Goal: Information Seeking & Learning: Learn about a topic

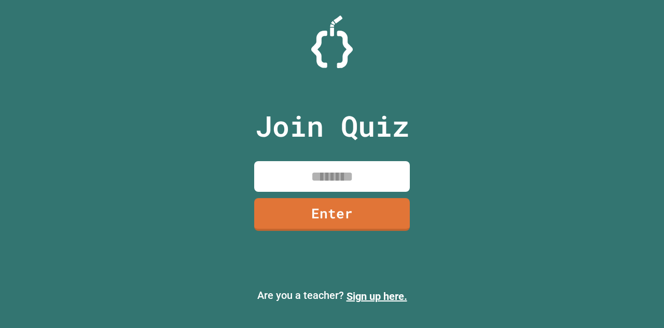
click at [319, 181] on input at bounding box center [332, 176] width 156 height 31
type input "********"
click at [337, 214] on link "Enter" at bounding box center [332, 213] width 157 height 34
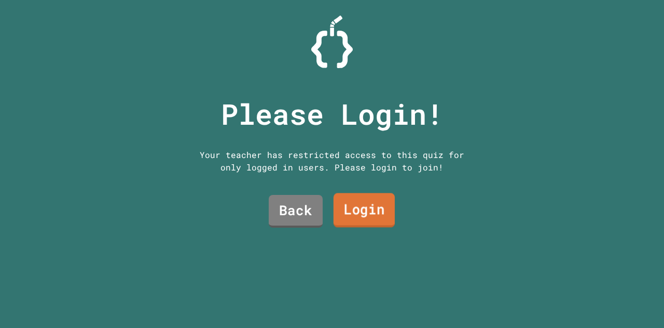
click at [344, 202] on link "Login" at bounding box center [364, 210] width 61 height 34
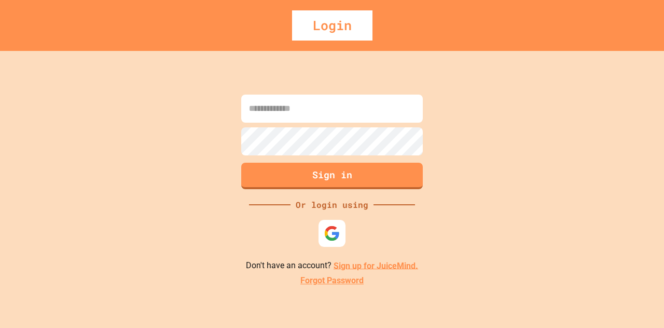
click at [331, 233] on img at bounding box center [332, 233] width 16 height 16
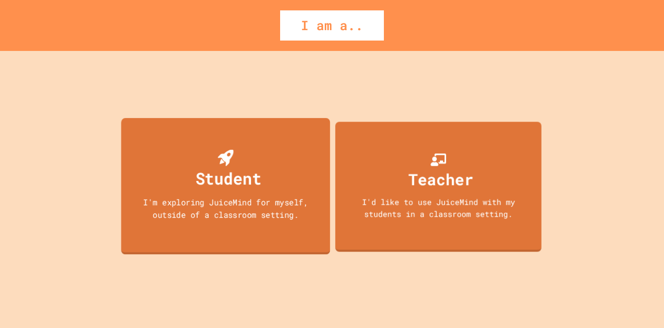
click at [266, 206] on div "I'm exploring JuiceMind for myself, outside of a classroom setting." at bounding box center [226, 208] width 188 height 24
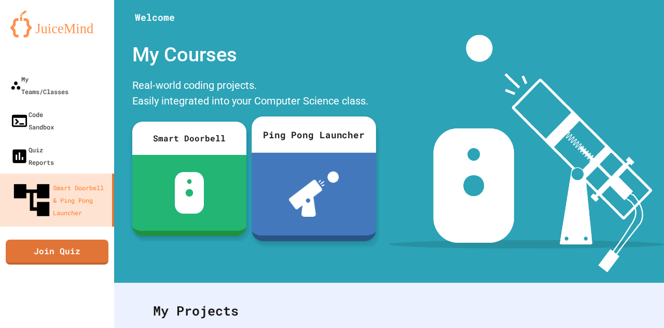
click at [358, 178] on div at bounding box center [314, 194] width 125 height 83
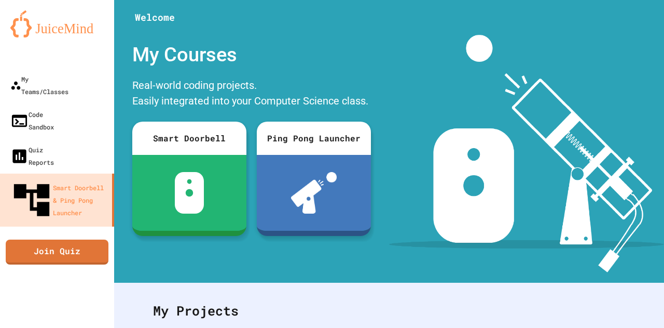
click at [57, 237] on link "Join Quiz" at bounding box center [56, 250] width 101 height 26
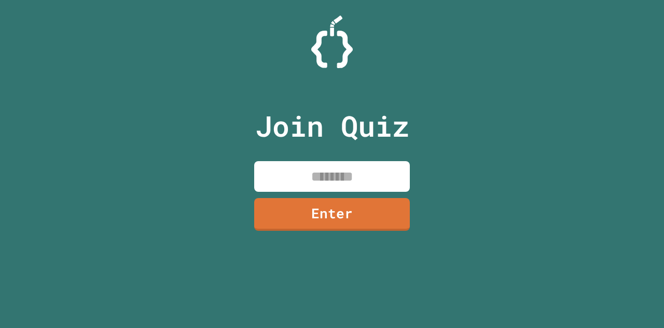
click at [323, 170] on input at bounding box center [332, 176] width 156 height 31
type input "********"
click at [316, 216] on link "Enter" at bounding box center [332, 214] width 155 height 33
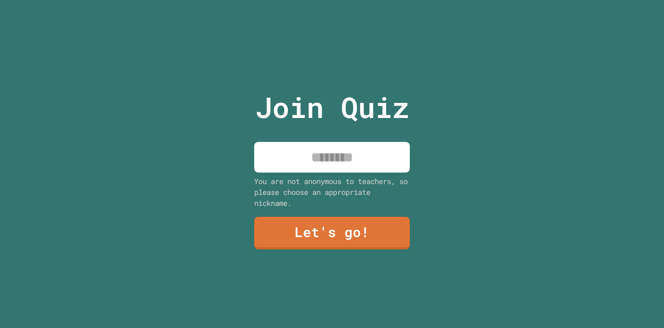
click at [351, 157] on input at bounding box center [332, 157] width 156 height 31
type input "*"
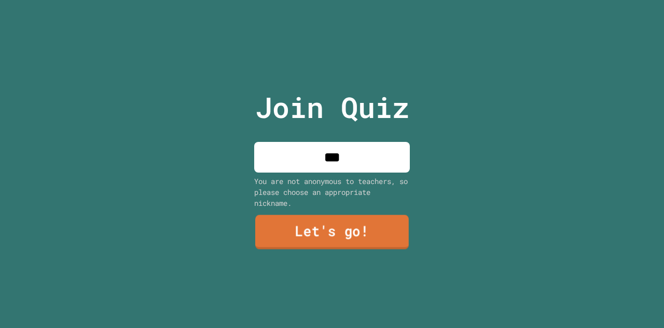
type input "***"
click at [354, 235] on link "Let's go!" at bounding box center [332, 232] width 154 height 34
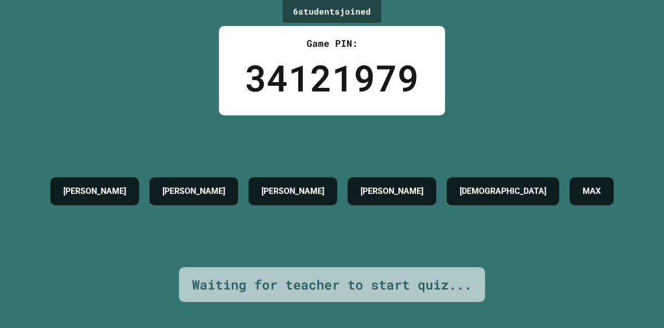
click at [291, 284] on div "Waiting for teacher to start quiz..." at bounding box center [332, 285] width 280 height 20
click at [490, 185] on h4 "[DEMOGRAPHIC_DATA]" at bounding box center [503, 191] width 87 height 12
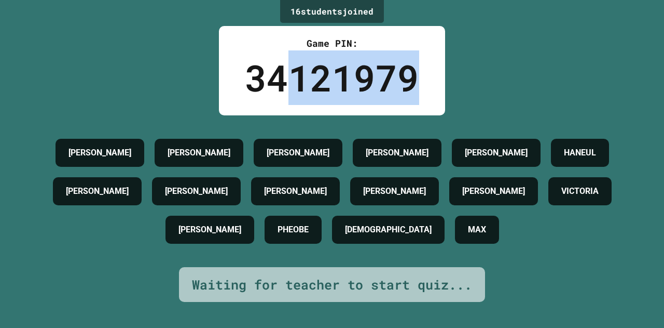
drag, startPoint x: 286, startPoint y: 88, endPoint x: 429, endPoint y: 89, distance: 143.3
click at [429, 89] on div "Game PIN: 34121979" at bounding box center [332, 70] width 226 height 89
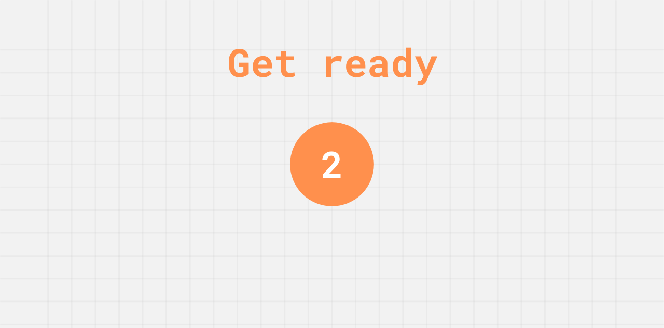
drag, startPoint x: 429, startPoint y: 89, endPoint x: 395, endPoint y: 61, distance: 43.9
click at [395, 61] on div "Get ready" at bounding box center [332, 62] width 210 height 59
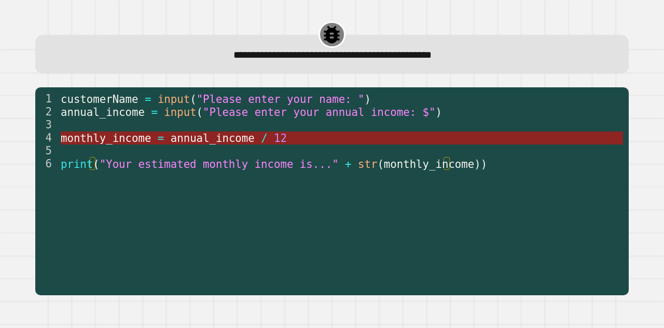
click at [210, 137] on span "annual_income" at bounding box center [213, 137] width 84 height 12
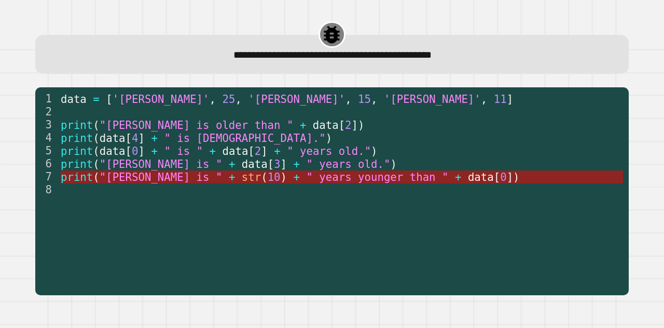
click at [355, 179] on span "" years younger than "" at bounding box center [378, 176] width 142 height 12
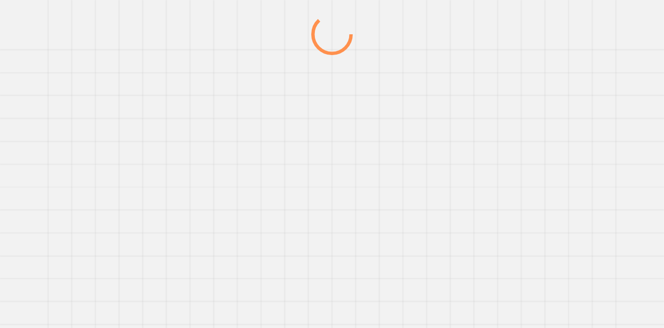
click at [355, 179] on div at bounding box center [332, 170] width 638 height 314
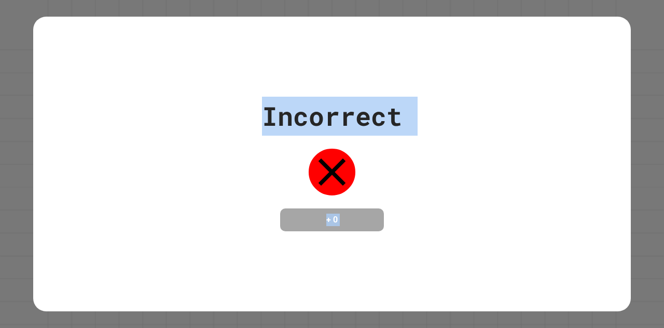
click at [355, 179] on div "Incorrect + 0" at bounding box center [332, 164] width 140 height 134
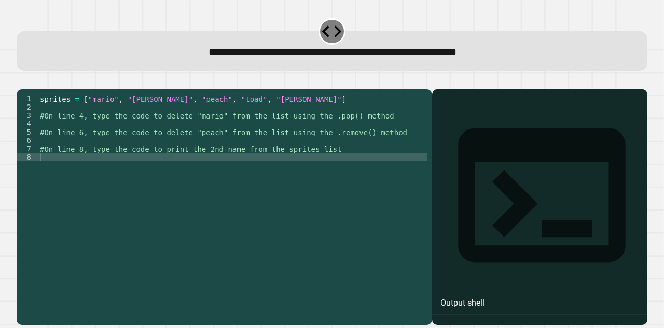
click at [318, 153] on div "sprites = [ "mario" , "[PERSON_NAME]" , "peach" , "toad" , "[PERSON_NAME]" ] #O…" at bounding box center [232, 193] width 389 height 199
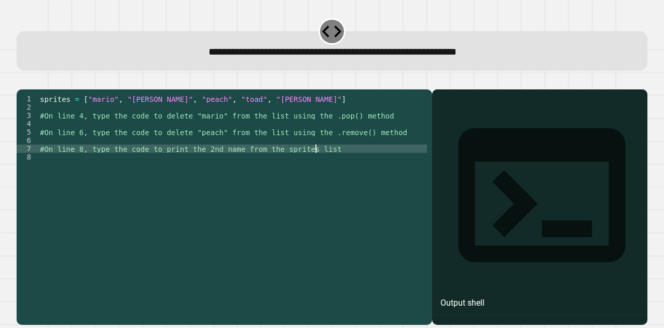
click at [318, 164] on div "sprites = [ "mario" , "[PERSON_NAME]" , "peach" , "toad" , "[PERSON_NAME]" ] #O…" at bounding box center [232, 193] width 389 height 199
click at [296, 108] on div "1 2 3 4 5 6 7 8 sprites = [ "mario" , "[PERSON_NAME]" , "peach" , "toad" , "[PE…" at bounding box center [225, 206] width 416 height 235
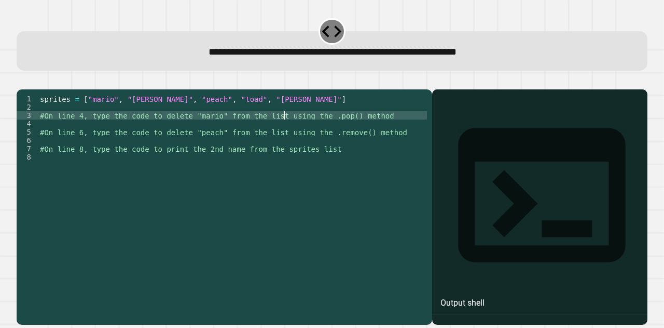
click at [283, 133] on div "sprites = [ "mario" , "[PERSON_NAME]" , "peach" , "toad" , "[PERSON_NAME]" ] #O…" at bounding box center [232, 193] width 389 height 199
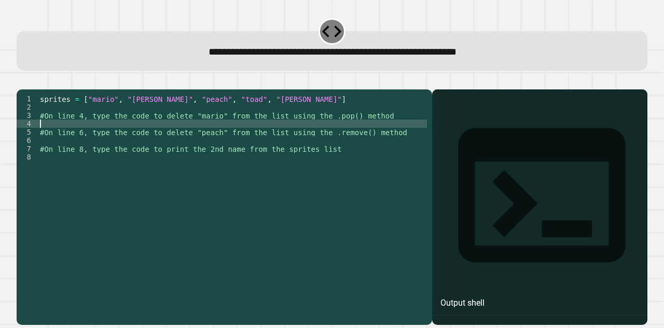
click at [278, 142] on div "sprites = [ "mario" , "[PERSON_NAME]" , "peach" , "toad" , "[PERSON_NAME]" ] #O…" at bounding box center [232, 193] width 389 height 199
click at [44, 139] on div "sprites = [ "mario" , "[PERSON_NAME]" , "peach" , "toad" , "[PERSON_NAME]" ] #O…" at bounding box center [232, 193] width 389 height 199
drag, startPoint x: 106, startPoint y: 138, endPoint x: 0, endPoint y: 140, distance: 106.4
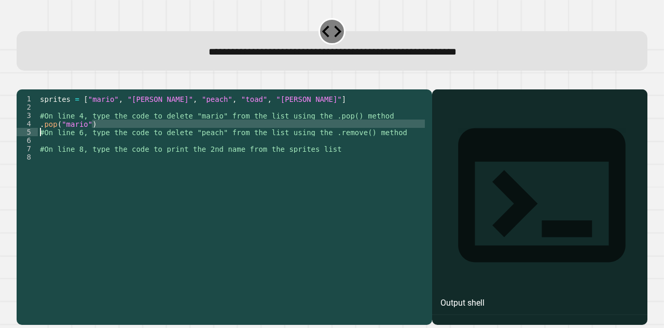
click at [0, 140] on div "**********" at bounding box center [332, 164] width 664 height 328
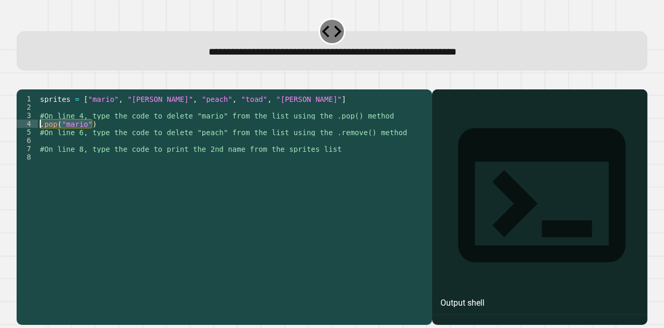
click at [39, 135] on div "sprites = [ "mario" , "[PERSON_NAME]" , "peach" , "toad" , "[PERSON_NAME]" ] #O…" at bounding box center [232, 185] width 389 height 183
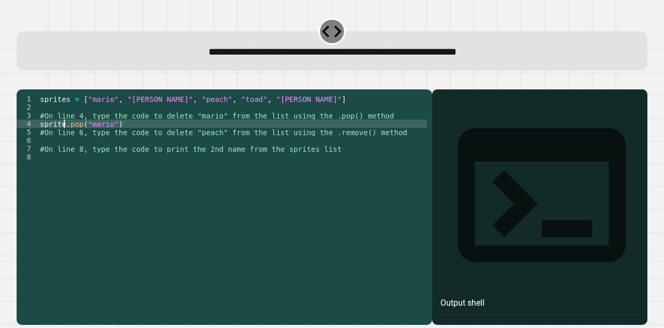
type textarea "**********"
click at [88, 152] on div "sprites = [ "mario" , "[PERSON_NAME]" , "peach" , "toad" , "[PERSON_NAME]" ] #O…" at bounding box center [232, 193] width 389 height 199
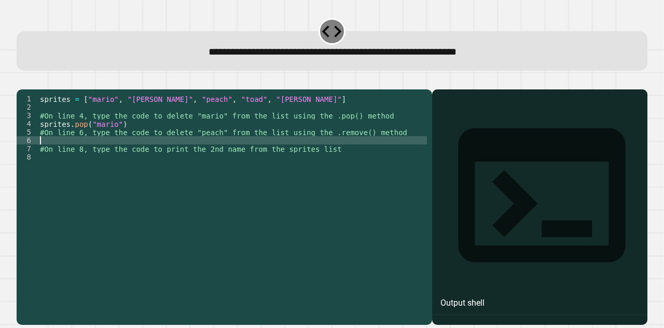
scroll to position [0, 0]
click at [469, 296] on div "Output shell" at bounding box center [463, 302] width 44 height 12
drag, startPoint x: 439, startPoint y: 116, endPoint x: 515, endPoint y: 158, distance: 86.9
click at [515, 158] on div "Output shell" at bounding box center [539, 206] width 215 height 235
click at [167, 158] on div "sprites = [ "mario" , "[PERSON_NAME]" , "peach" , "toad" , "[PERSON_NAME]" ] #O…" at bounding box center [232, 193] width 389 height 199
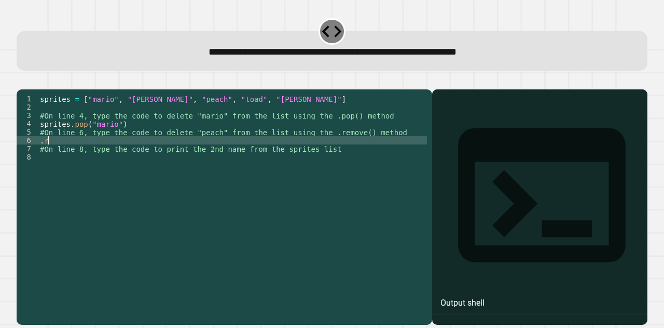
type textarea "*"
type textarea "**********"
click at [221, 170] on div "sprites = [ "mario" , "[PERSON_NAME]" , "peach" , "toad" , "[PERSON_NAME]" ] #O…" at bounding box center [232, 193] width 389 height 199
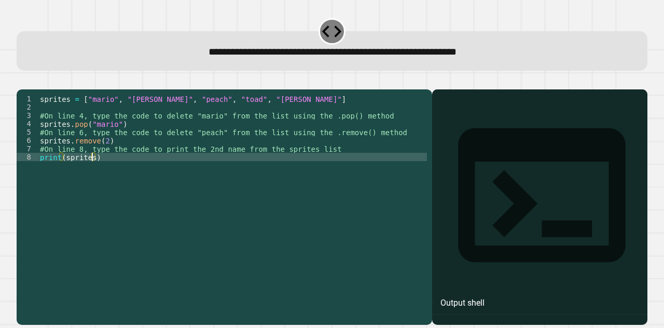
scroll to position [0, 3]
click at [262, 187] on div "sprites = [ "mario" , "[PERSON_NAME]" , "peach" , "toad" , "[PERSON_NAME]" ] #O…" at bounding box center [232, 193] width 389 height 199
click at [100, 173] on div "sprites = [ "mario" , "[PERSON_NAME]" , "peach" , "toad" , "[PERSON_NAME]" ] #O…" at bounding box center [232, 193] width 389 height 199
click at [207, 240] on div "sprites = [ "mario" , "[PERSON_NAME]" , "peach" , "toad" , "[PERSON_NAME]" ] #O…" at bounding box center [232, 193] width 389 height 199
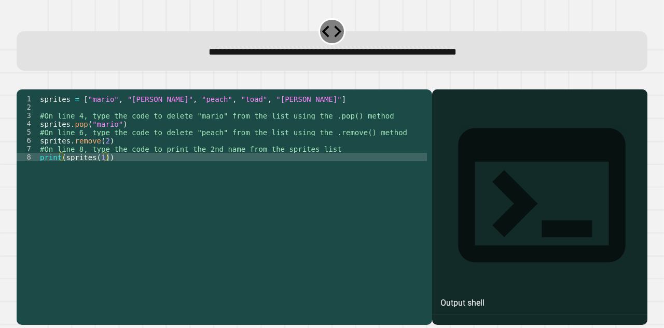
click at [22, 81] on button "button" at bounding box center [22, 81] width 0 height 0
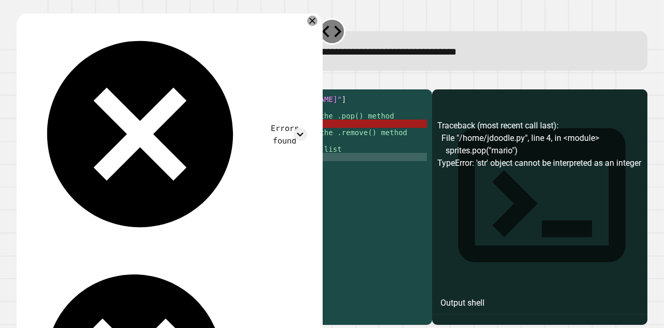
click at [323, 24] on div "Errors found Traceback (most recent call last): File "/home/jdoodle.py", line 4…" at bounding box center [170, 246] width 306 height 472
click at [66, 139] on div "sprites = [ "mario" , "[PERSON_NAME]" , "peach" , "toad" , "[PERSON_NAME]" ] #O…" at bounding box center [232, 193] width 389 height 199
click at [319, 21] on icon at bounding box center [312, 21] width 12 height 12
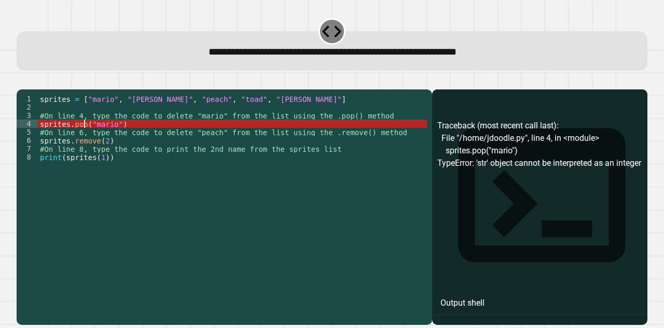
click at [84, 137] on div "sprites = [ "mario" , "[PERSON_NAME]" , "peach" , "toad" , "[PERSON_NAME]" ] #O…" at bounding box center [232, 193] width 389 height 199
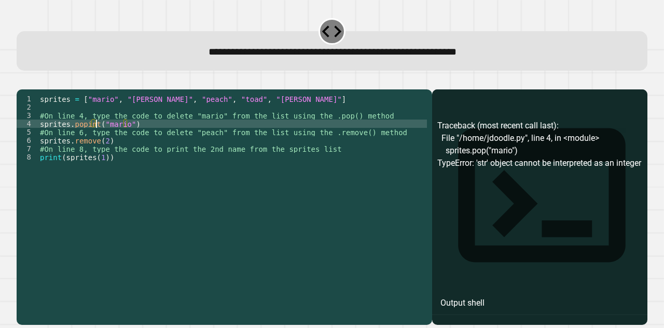
scroll to position [0, 4]
click at [41, 139] on div "sprites = [ "mario" , "[PERSON_NAME]" , "peach" , "toad" , "[PERSON_NAME]" ] #O…" at bounding box center [232, 193] width 389 height 199
type textarea "**********"
click at [82, 140] on div "sprites = [ "mario" , "[PERSON_NAME]" , "peach" , "toad" , "[PERSON_NAME]" ] #O…" at bounding box center [232, 193] width 389 height 199
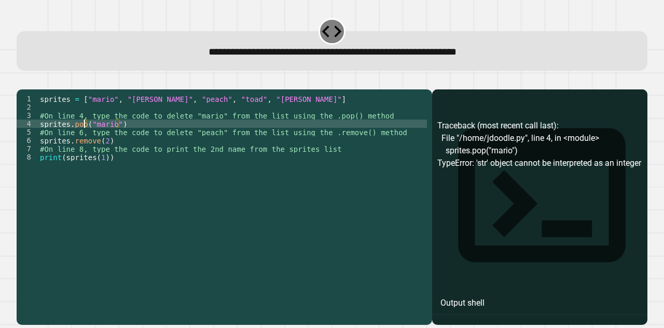
click at [132, 172] on div "sprites = [ "mario" , "[PERSON_NAME]" , "peach" , "toad" , "[PERSON_NAME]" ] #O…" at bounding box center [232, 193] width 389 height 199
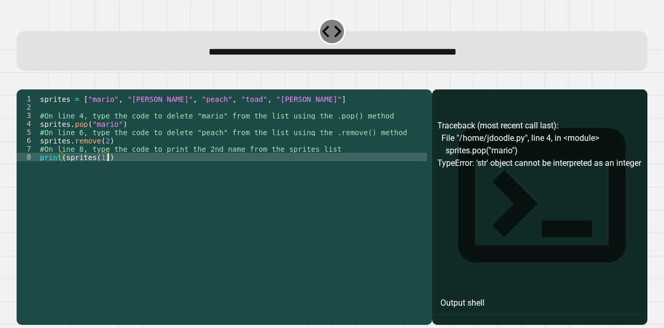
click at [126, 142] on div "sprites = [ "mario" , "[PERSON_NAME]" , "peach" , "toad" , "[PERSON_NAME]" ] #O…" at bounding box center [232, 193] width 389 height 199
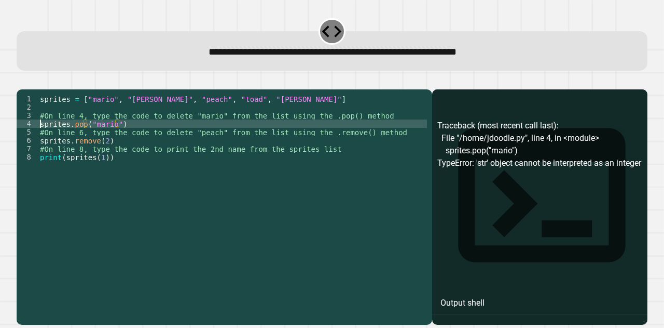
click at [40, 137] on div "sprites = [ "mario" , "[PERSON_NAME]" , "peach" , "toad" , "[PERSON_NAME]" ] #O…" at bounding box center [232, 193] width 389 height 199
type textarea "**********"
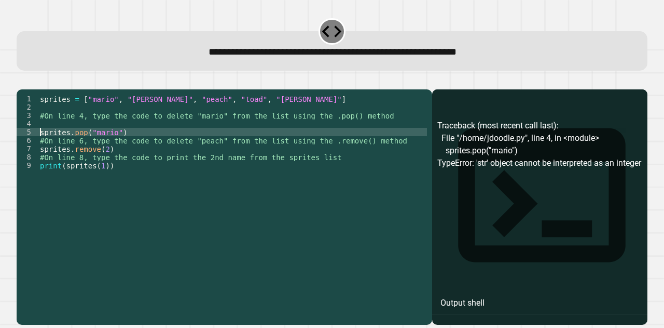
click at [51, 135] on div "sprites = [ "mario" , "[PERSON_NAME]" , "peach" , "toad" , "[PERSON_NAME]" ] #O…" at bounding box center [232, 193] width 389 height 199
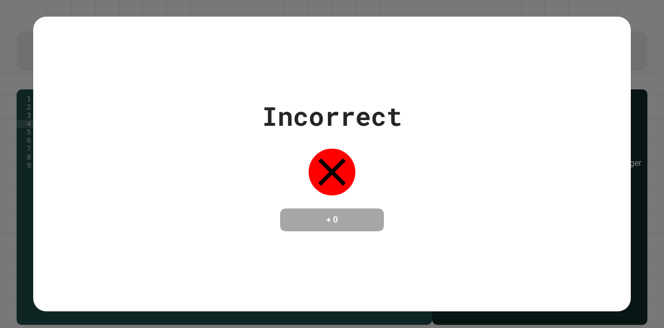
type textarea "***"
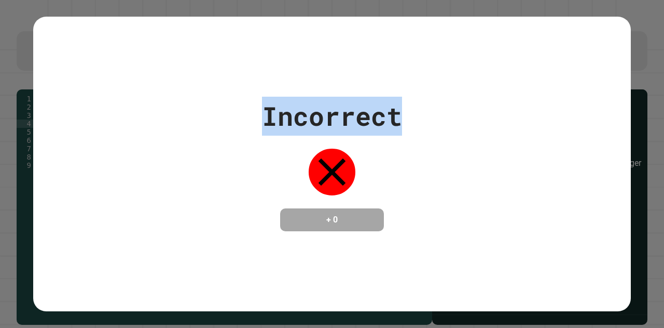
drag, startPoint x: 409, startPoint y: 148, endPoint x: 257, endPoint y: 96, distance: 160.9
click at [257, 97] on div "Incorrect + 0" at bounding box center [332, 164] width 598 height 134
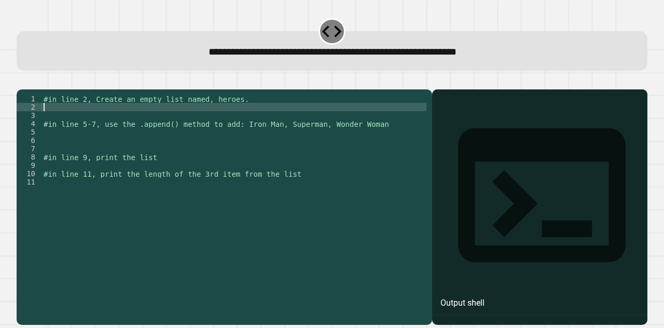
click at [261, 118] on div "#in line 2, Create an empty list named, heroes. #in line 5-7, use the .append()…" at bounding box center [234, 193] width 385 height 199
type textarea "**********"
click at [172, 148] on div "#in line 2, Create an empty list named, heroes. heroes = ( ) #in line 5-7, use …" at bounding box center [234, 193] width 385 height 199
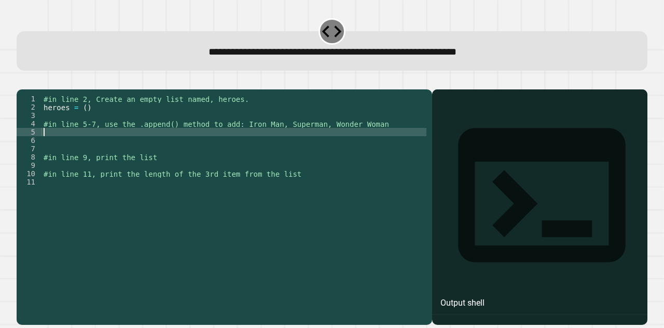
scroll to position [0, 0]
click at [180, 157] on div "#in line 2, Create an empty list named, heroes. heroes = ( ) #in line 5-7, use …" at bounding box center [234, 193] width 385 height 199
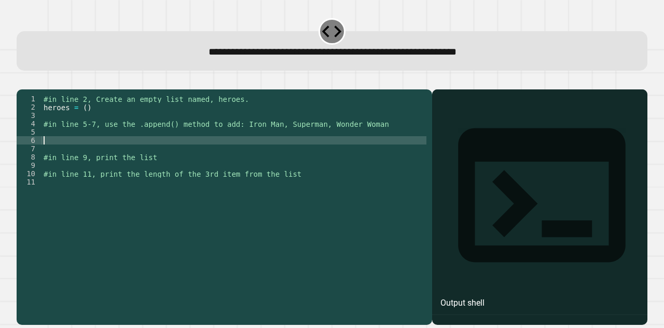
click at [180, 149] on div "#in line 2, Create an empty list named, heroes. heroes = ( ) #in line 5-7, use …" at bounding box center [234, 193] width 385 height 199
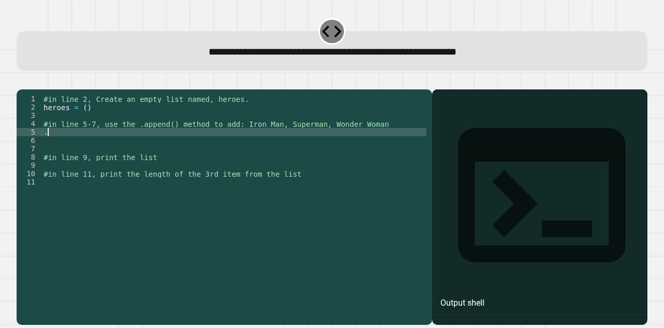
type textarea "*"
click at [140, 147] on div "#in line 2, Create an empty list named, heroes. heroes = ( ) #in line 5-7, use …" at bounding box center [234, 193] width 385 height 199
click at [184, 145] on div "#in line 2, Create an empty list named, heroes. heroes = ( ) #in line 5-7, use …" at bounding box center [234, 193] width 385 height 199
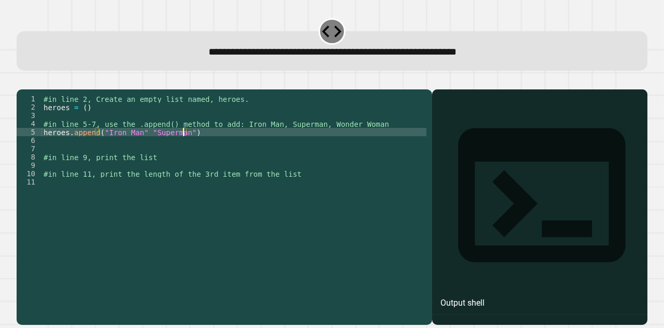
scroll to position [0, 10]
type textarea "**********"
click at [112, 176] on div "#in line 2, Create an empty list named, heroes. heroes = ( ) #in line 5-7, use …" at bounding box center [234, 193] width 385 height 199
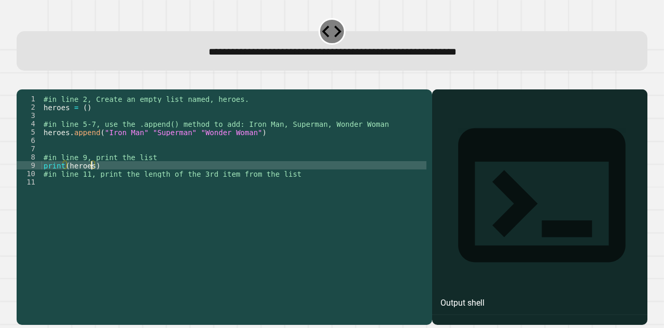
scroll to position [0, 3]
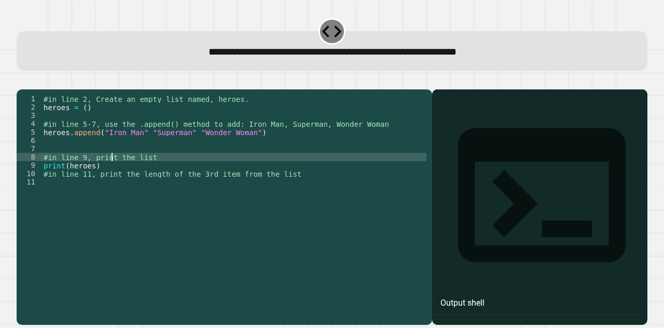
click at [112, 175] on div "#in line 2, Create an empty list named, heroes. heroes = ( ) #in line 5-7, use …" at bounding box center [234, 193] width 385 height 199
click at [115, 183] on div "#in line 2, Create an empty list named, heroes. heroes = ( ) #in line 5-7, use …" at bounding box center [234, 193] width 385 height 199
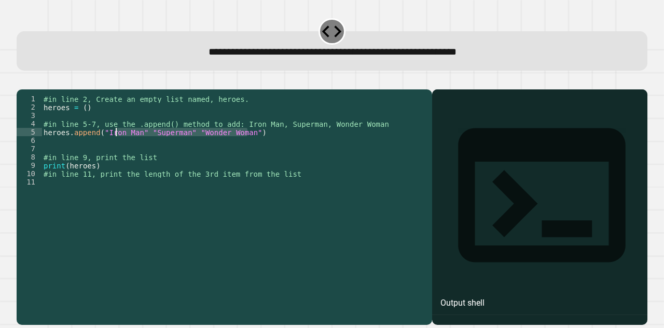
drag, startPoint x: 258, startPoint y: 145, endPoint x: 117, endPoint y: 145, distance: 140.7
click at [117, 145] on div "#in line 2, Create an empty list named, heroes. heroes = ( ) #in line 5-7, use …" at bounding box center [234, 193] width 385 height 199
click at [245, 146] on div "#in line 2, Create an empty list named, heroes. heroes = ( ) #in line 5-7, use …" at bounding box center [234, 185] width 385 height 183
drag, startPoint x: 245, startPoint y: 147, endPoint x: 142, endPoint y: 147, distance: 103.3
click at [142, 147] on div "#in line 2, Create an empty list named, heroes. heroes = ( ) #in line 5-7, use …" at bounding box center [234, 193] width 385 height 199
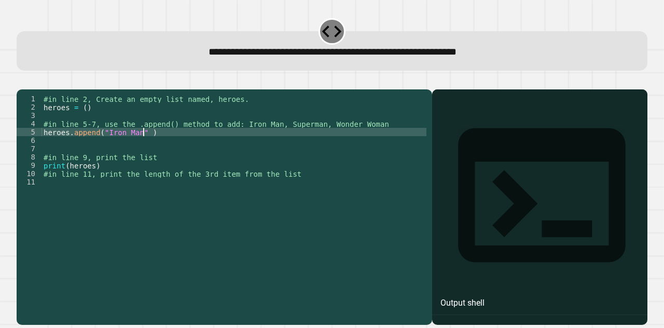
type textarea "**********"
click at [22, 81] on icon "button" at bounding box center [22, 81] width 0 height 0
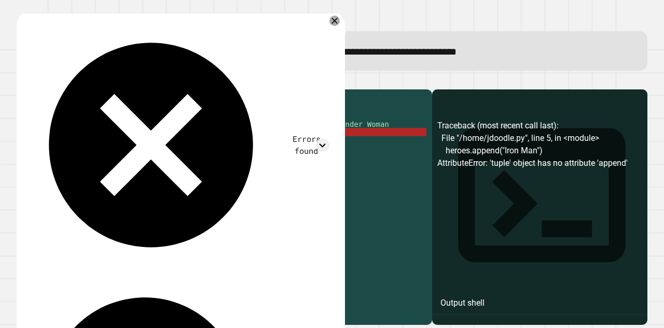
click at [138, 147] on div "#in line 2, Create an empty list named, heroes. heroes = ( ) #in line 5-7, use …" at bounding box center [234, 193] width 385 height 199
click at [334, 21] on icon at bounding box center [334, 20] width 7 height 7
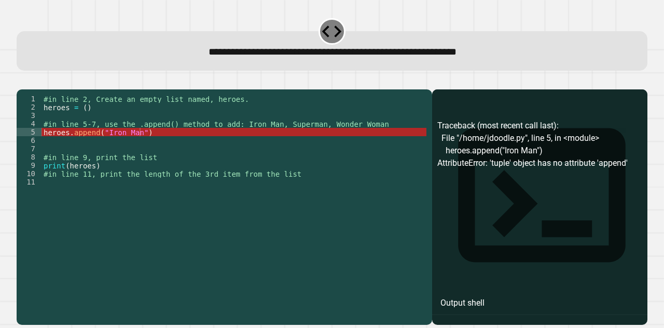
scroll to position [0, 0]
click at [218, 152] on div "#in line 2, Create an empty list named, heroes. heroes = ( ) #in line 5-7, use …" at bounding box center [234, 193] width 385 height 199
click at [234, 146] on div "#in line 2, Create an empty list named, heroes. heroes = ( ) #in line 5-7, use …" at bounding box center [234, 193] width 385 height 199
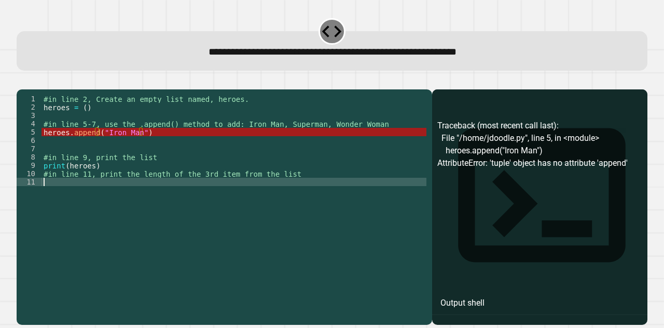
click at [253, 210] on div "#in line 2, Create an empty list named, heroes. heroes = ( ) #in line 5-7, use …" at bounding box center [234, 193] width 385 height 199
click at [290, 235] on div "#in line 2, Create an empty list named, heroes. heroes = ( ) #in line 5-7, use …" at bounding box center [234, 193] width 385 height 199
click at [249, 194] on div "#in line 2, Create an empty list named, heroes. heroes = ( ) #in line 5-7, use …" at bounding box center [234, 193] width 385 height 199
click at [246, 214] on div "#in line 2, Create an empty list named, heroes. heroes = ( ) #in line 5-7, use …" at bounding box center [234, 193] width 385 height 199
type textarea "*"
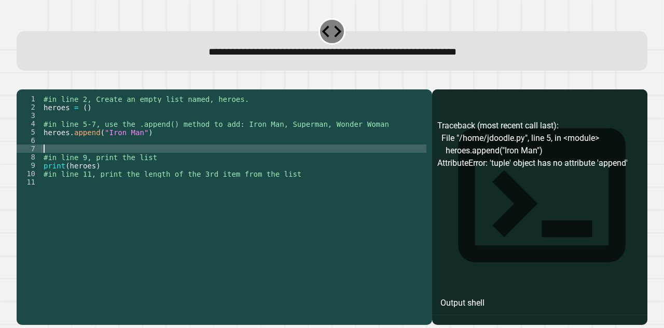
drag, startPoint x: 123, startPoint y: 160, endPoint x: 130, endPoint y: 154, distance: 9.9
click at [130, 154] on div "#in line 2, Create an empty list named, heroes. heroes = ( ) #in line 5-7, use …" at bounding box center [234, 193] width 385 height 199
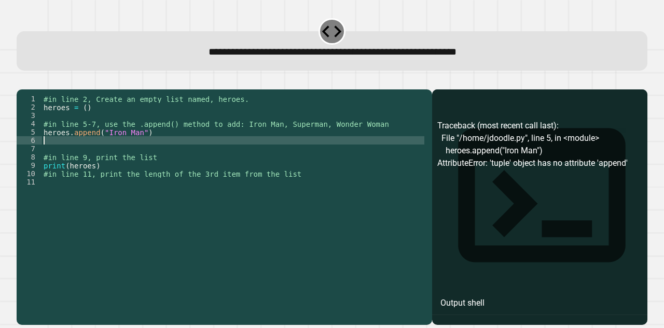
type textarea "**"
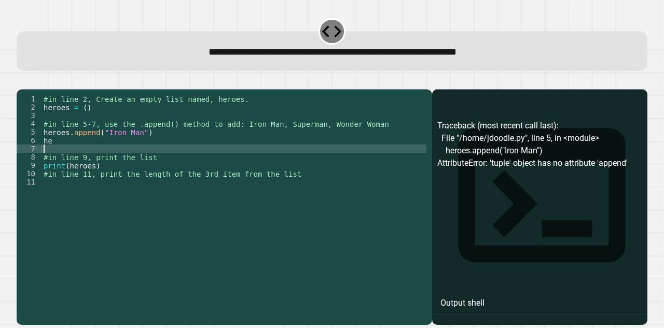
click at [130, 153] on div "#in line 2, Create an empty list named, heroes. heroes = ( ) #in line 5-7, use …" at bounding box center [234, 193] width 385 height 199
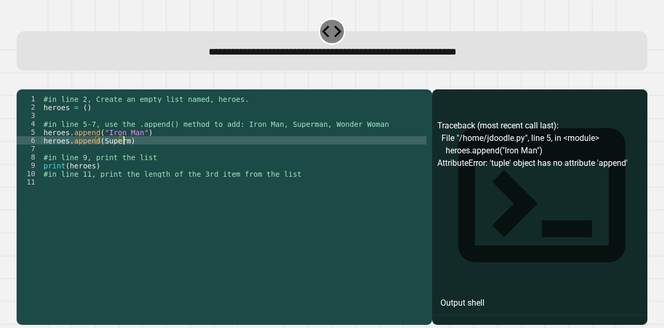
scroll to position [0, 6]
click at [99, 155] on div "#in line 2, Create an empty list named, heroes. heroes = ( ) #in line 5-7, use …" at bounding box center [234, 193] width 385 height 199
type textarea "**********"
click at [101, 195] on div "#in line 2, Create an empty list named, heroes. heroes = ( ) #in line 5-7, use …" at bounding box center [234, 193] width 385 height 199
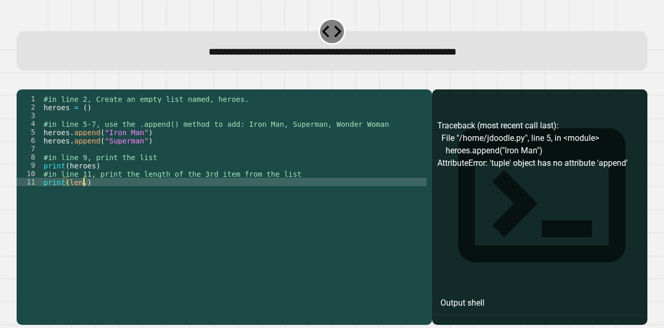
scroll to position [0, 2]
click at [101, 195] on div "#in line 2, Create an empty list named, heroes. heroes = ( ) #in line 5-7, use …" at bounding box center [234, 193] width 385 height 199
click at [63, 197] on div "#in line 2, Create an empty list named, heroes. heroes = ( ) #in line 5-7, use …" at bounding box center [234, 193] width 385 height 199
click at [67, 197] on div "#in line 2, Create an empty list named, heroes. heroes = ( ) #in line 5-7, use …" at bounding box center [234, 193] width 385 height 199
type textarea "**********"
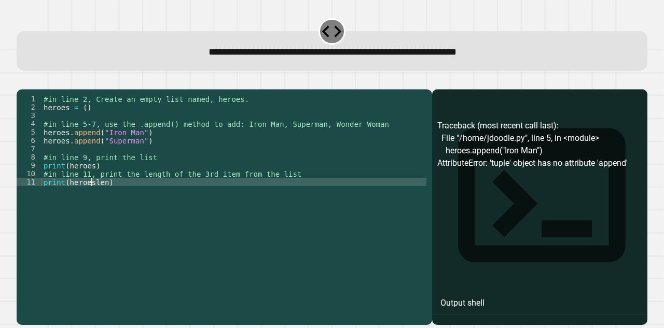
scroll to position [0, 3]
click at [138, 199] on div "#in line 2, Create an empty list named, heroes. heroes = ( ) #in line 5-7, use …" at bounding box center [234, 193] width 385 height 199
click at [118, 164] on div "#in line 2, Create an empty list named, heroes. heroes = ( ) #in line 5-7, use …" at bounding box center [234, 193] width 385 height 199
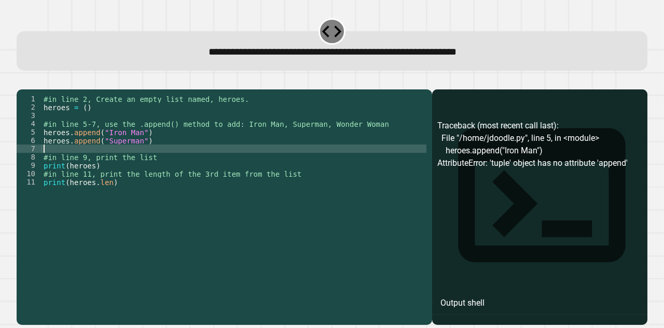
scroll to position [0, 0]
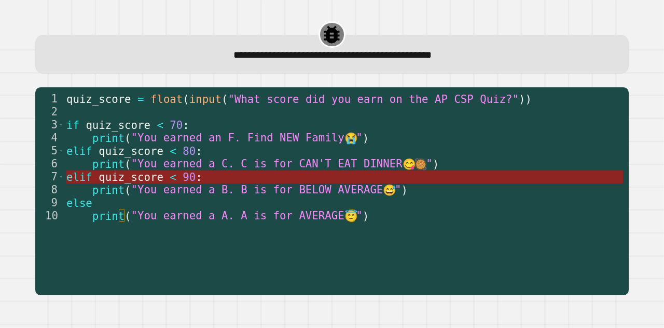
click at [87, 177] on span "elif" at bounding box center [79, 176] width 26 height 12
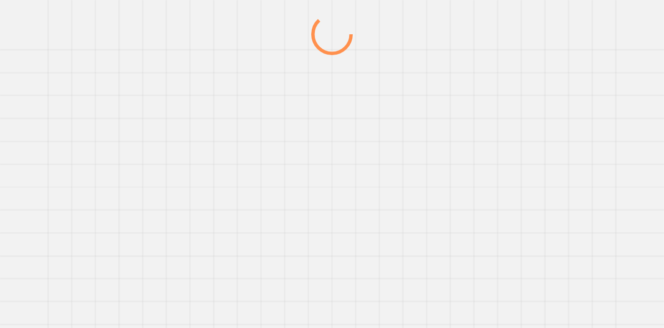
click at [87, 177] on div at bounding box center [332, 170] width 638 height 314
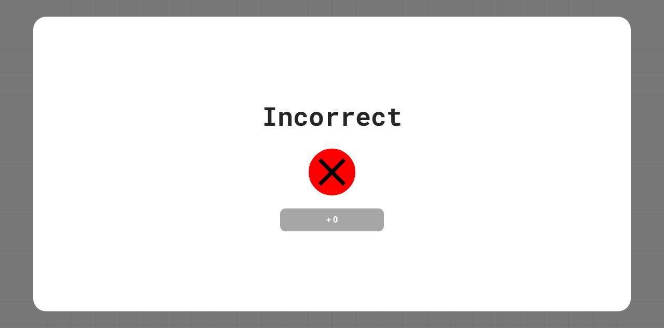
click at [87, 177] on div "Incorrect + 0" at bounding box center [332, 164] width 664 height 328
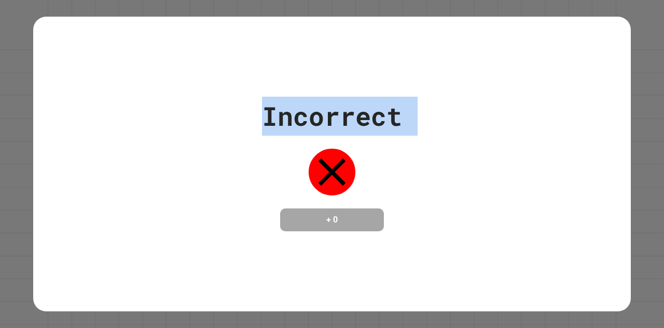
click at [87, 177] on div "Incorrect + 0" at bounding box center [332, 164] width 598 height 134
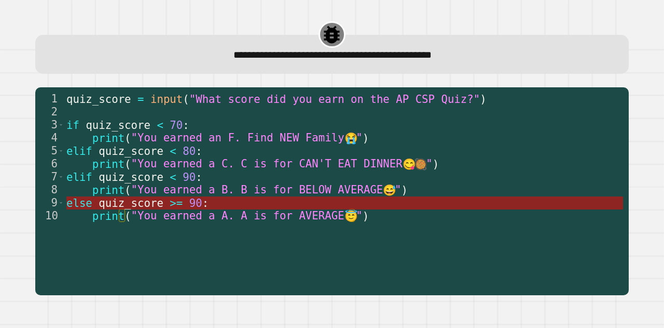
click at [189, 205] on span "90" at bounding box center [195, 202] width 13 height 12
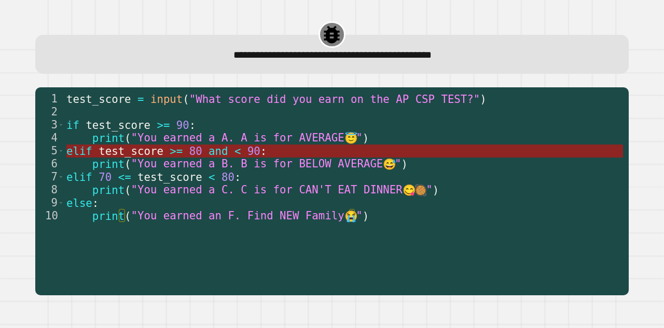
click at [189, 153] on span "80" at bounding box center [195, 150] width 13 height 12
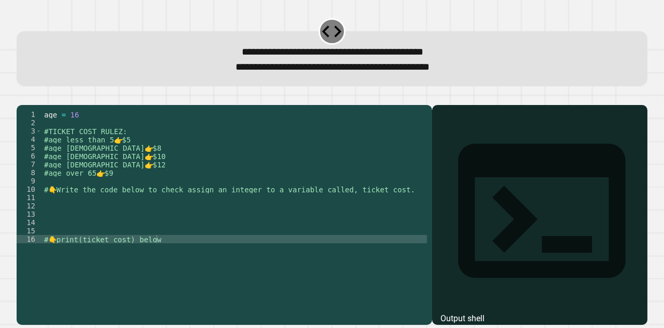
click at [150, 155] on div "age = [DEMOGRAPHIC_DATA] #TICKET COST RULEZ: #age less than 5 👉 $5 #age [DEMOGR…" at bounding box center [234, 201] width 385 height 183
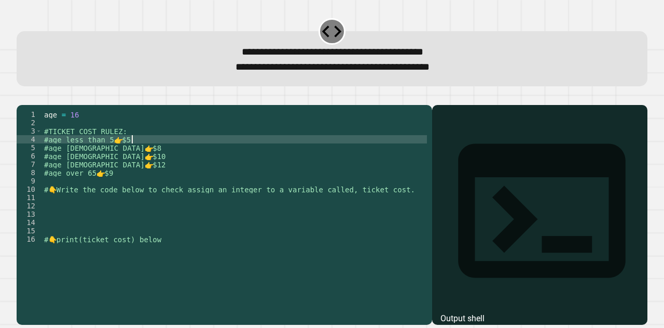
click at [159, 168] on div "age = [DEMOGRAPHIC_DATA] #TICKET COST RULEZ: #age less than 5 👉 $5 #age [DEMOGR…" at bounding box center [234, 201] width 385 height 183
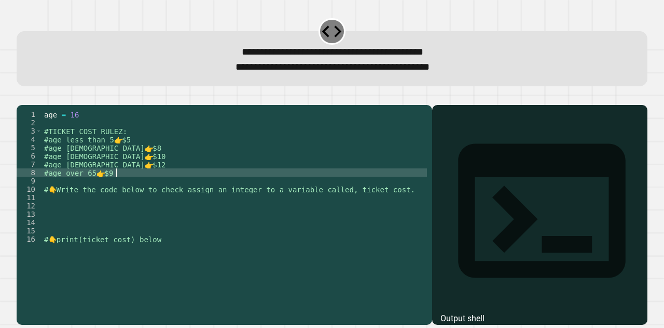
click at [159, 184] on div "age = [DEMOGRAPHIC_DATA] #TICKET COST RULEZ: #age less than 5 👉 $5 #age [DEMOGR…" at bounding box center [234, 201] width 385 height 183
click at [130, 218] on div "age = [DEMOGRAPHIC_DATA] #TICKET COST RULEZ: #age less than 5 👉 $5 #age [DEMOGR…" at bounding box center [234, 201] width 385 height 183
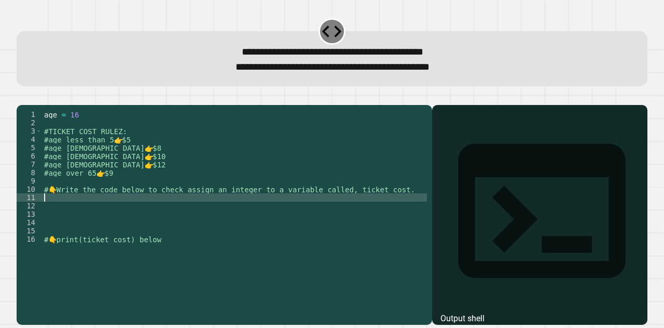
click at [131, 210] on div "age = [DEMOGRAPHIC_DATA] #TICKET COST RULEZ: #age less than 5 👉 $5 #age [DEMOGR…" at bounding box center [234, 201] width 385 height 183
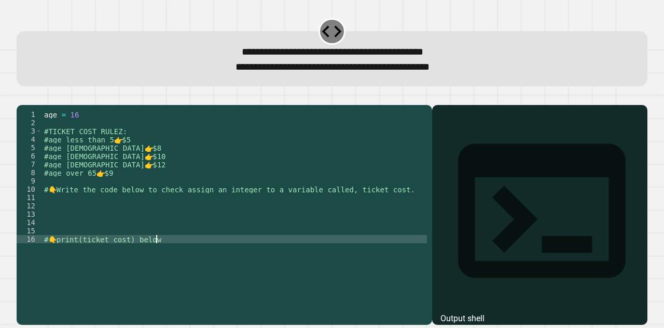
click at [193, 252] on div "age = [DEMOGRAPHIC_DATA] #TICKET COST RULEZ: #age less than 5 👉 $5 #age [DEMOGR…" at bounding box center [234, 201] width 385 height 183
click at [195, 263] on div "age = [DEMOGRAPHIC_DATA] #TICKET COST RULEZ: #age less than 5 👉 $5 #age [DEMOGR…" at bounding box center [234, 201] width 385 height 183
click at [196, 278] on div "age = [DEMOGRAPHIC_DATA] #TICKET COST RULEZ: #age less than 5 👉 $5 #age [DEMOGR…" at bounding box center [234, 201] width 385 height 183
click at [142, 215] on div "age = [DEMOGRAPHIC_DATA] #TICKET COST RULEZ: #age less than 5 👉 $5 #age [DEMOGR…" at bounding box center [234, 201] width 385 height 183
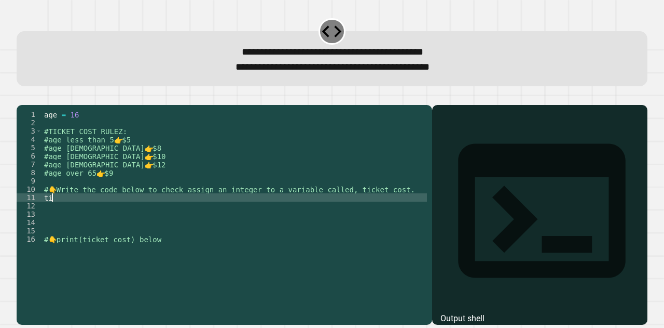
type textarea "*"
type textarea "*******"
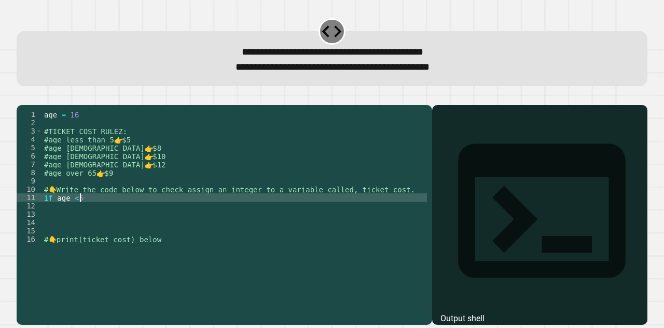
type textarea "**********"
click at [142, 214] on div "age = [DEMOGRAPHIC_DATA] #TICKET COST RULEZ: #age less than 5 👉 $5 #age [DEMOGR…" at bounding box center [234, 201] width 385 height 183
click at [42, 201] on div "11" at bounding box center [29, 197] width 25 height 8
click at [43, 214] on div "age = [DEMOGRAPHIC_DATA] #TICKET COST RULEZ: #age less than 5 👉 $5 #age [DEMOGR…" at bounding box center [234, 201] width 385 height 183
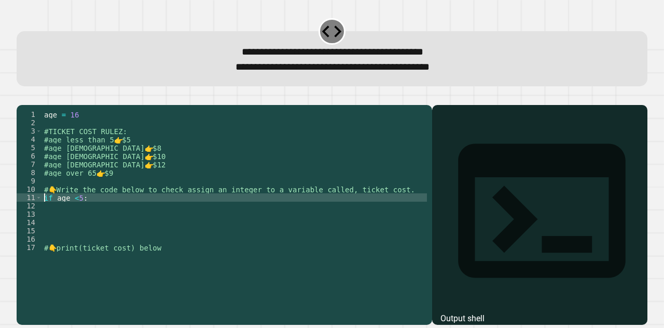
type textarea "**********"
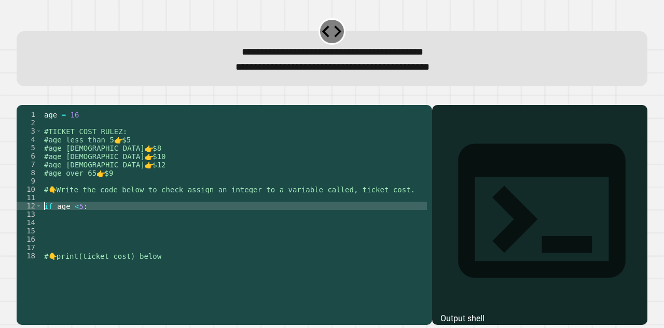
click at [43, 214] on div "age = [DEMOGRAPHIC_DATA] #TICKET COST RULEZ: #age less than 5 👉 $5 #age [DEMOGR…" at bounding box center [234, 201] width 385 height 183
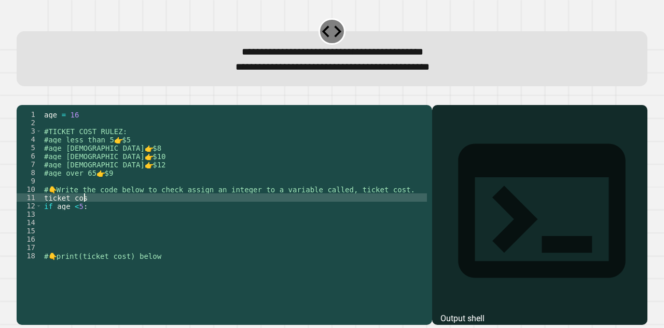
scroll to position [0, 3]
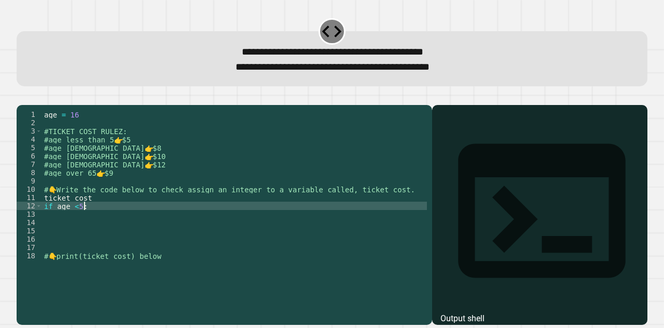
click at [103, 222] on div "age = [DEMOGRAPHIC_DATA] #TICKET COST RULEZ: #age less than 5 👉 $5 #age [DEMOGR…" at bounding box center [234, 201] width 385 height 183
type textarea "**********"
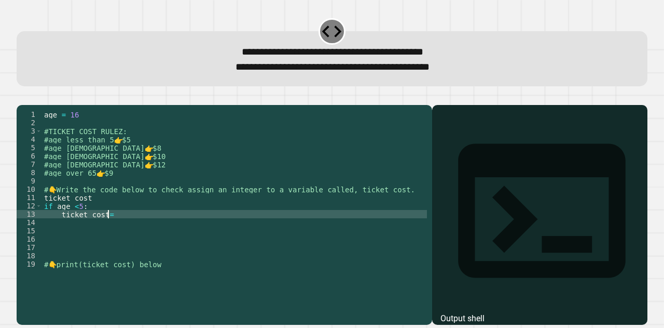
scroll to position [0, 4]
type textarea "**********"
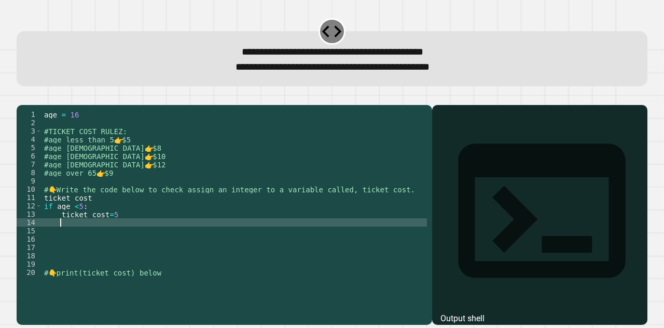
scroll to position [0, 1]
type textarea "*"
click at [74, 224] on div "age = [DEMOGRAPHIC_DATA] #TICKET COST RULEZ: #age less than 5 👉 $5 #age [DEMOGR…" at bounding box center [234, 201] width 385 height 183
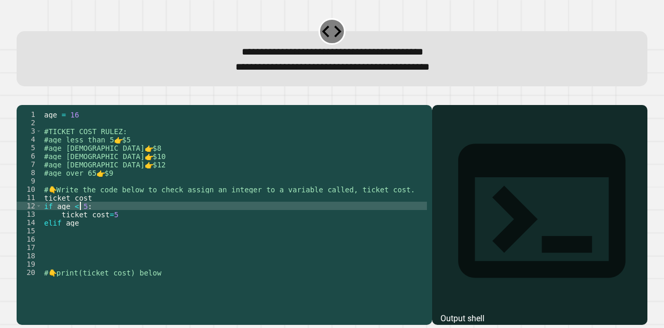
click at [85, 240] on div "age = [DEMOGRAPHIC_DATA] #TICKET COST RULEZ: #age less than 5 👉 $5 #age [DEMOGR…" at bounding box center [234, 201] width 385 height 183
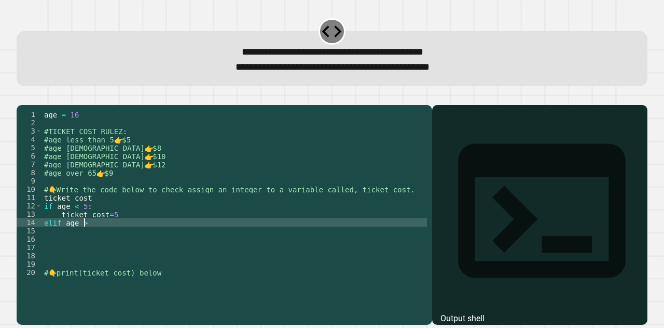
scroll to position [0, 2]
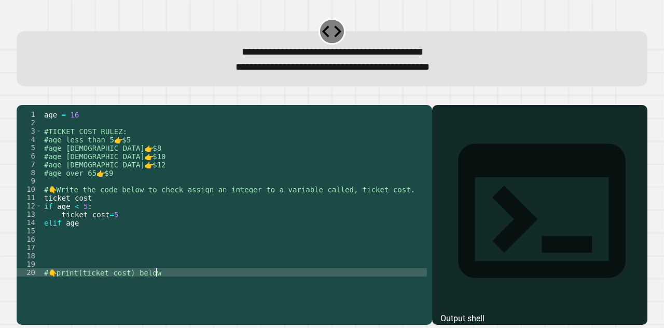
drag, startPoint x: 177, startPoint y: 287, endPoint x: 224, endPoint y: 288, distance: 47.2
click at [224, 288] on div "age = [DEMOGRAPHIC_DATA] #TICKET COST RULEZ: #age less than 5 👉 $5 #age [DEMOGR…" at bounding box center [234, 201] width 385 height 183
drag, startPoint x: 200, startPoint y: 292, endPoint x: 9, endPoint y: 124, distance: 254.1
click at [9, 124] on div "**********" at bounding box center [332, 164] width 664 height 328
drag, startPoint x: 42, startPoint y: 130, endPoint x: 171, endPoint y: 199, distance: 147.0
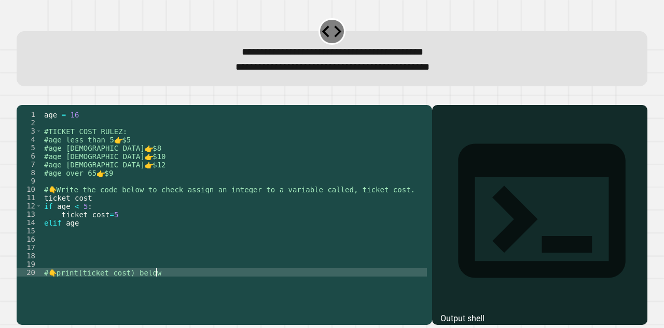
click at [171, 199] on div "**********" at bounding box center [222, 193] width 411 height 166
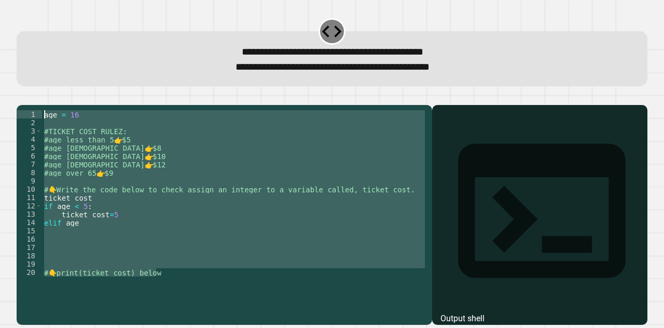
drag, startPoint x: 164, startPoint y: 287, endPoint x: 24, endPoint y: 104, distance: 229.7
click at [24, 104] on div "**********" at bounding box center [332, 208] width 631 height 232
click at [222, 234] on div "age = [DEMOGRAPHIC_DATA] #TICKET COST RULEZ: #age less than 5 👉 $5 #age [DEMOGR…" at bounding box center [234, 193] width 385 height 166
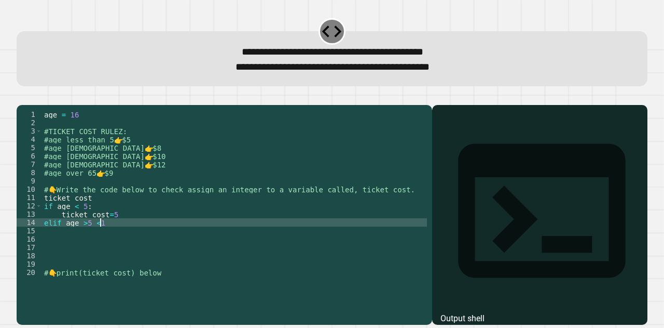
scroll to position [0, 3]
type textarea "**********"
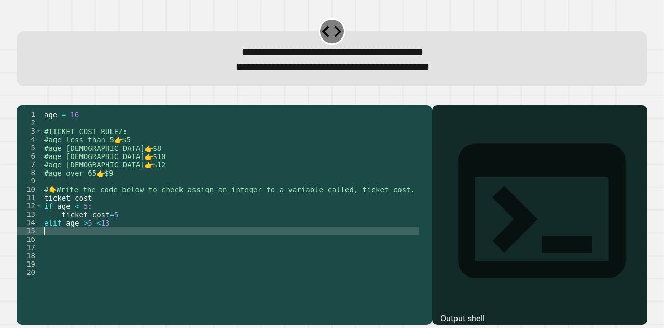
scroll to position [0, 0]
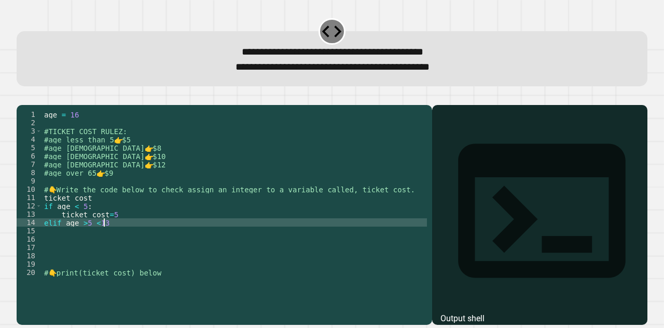
type textarea "**********"
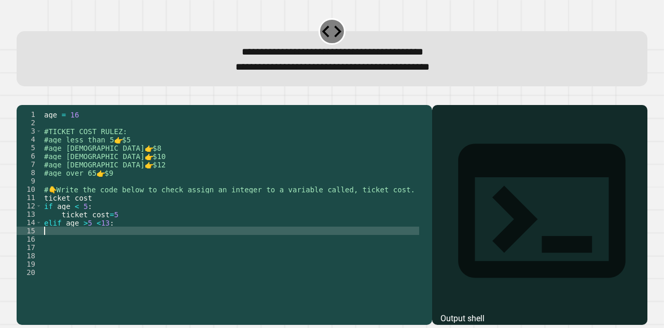
type textarea "**********"
click at [235, 248] on div "age = [DEMOGRAPHIC_DATA] #TICKET COST RULEZ: #age less than 5 👉 $5 #age [DEMOGR…" at bounding box center [234, 201] width 385 height 183
type textarea "**********"
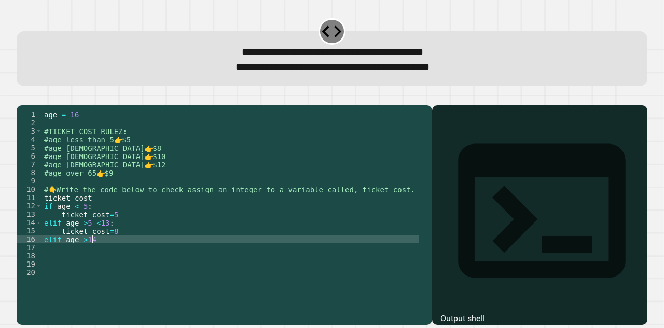
scroll to position [0, 3]
type textarea "**********"
